Goal: Task Accomplishment & Management: Use online tool/utility

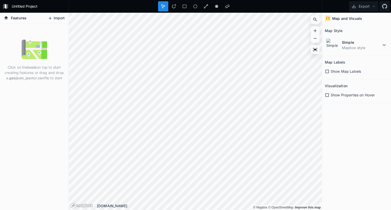
click at [57, 17] on button "Import" at bounding box center [56, 18] width 22 height 8
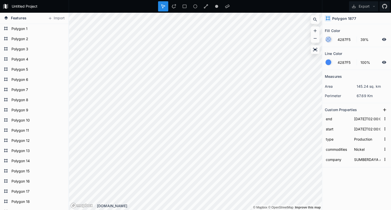
scroll to position [0, 12]
type input "[DATE]T19:00:00"
type input "NUSA KARYA ARINDO"
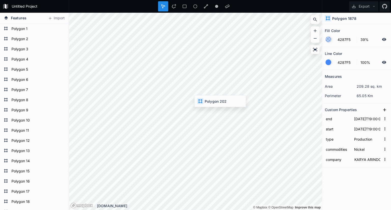
type input "[DATE]T02:00:00"
type input "WANA KENCANA MINERAL"
type input "[DATE]T02:00:00"
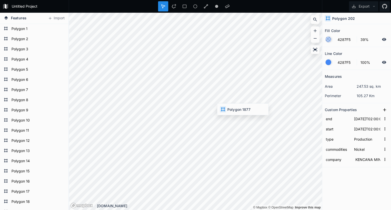
type input "SUMBERDAYA ARINDO"
type input "[DATE]T19:00:00"
type input "NUSA KARYA ARINDO"
type input "[DATE]T02:00:00"
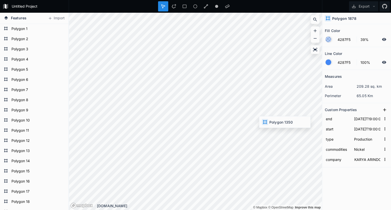
type input "[DATE]T02:00:00"
type input "ANEKA TAMBANG TBK"
type input "[DATE]T02:00:00"
type input "SUMBERDAYA ARINDO"
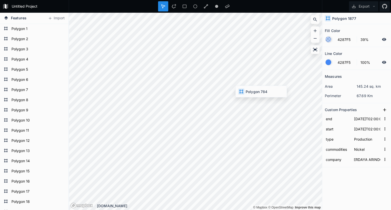
type input "[DATE]T19:00:00"
type input "PRIVEN LESTARI"
type input "[DATE]T18:00:00"
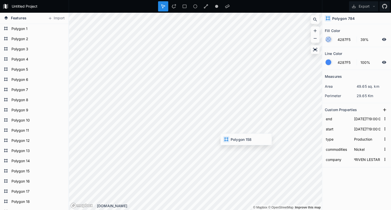
type input "[DATE]T18:00:00"
type input "WEDA BAY NICKEL"
